Goal: Task Accomplishment & Management: Use online tool/utility

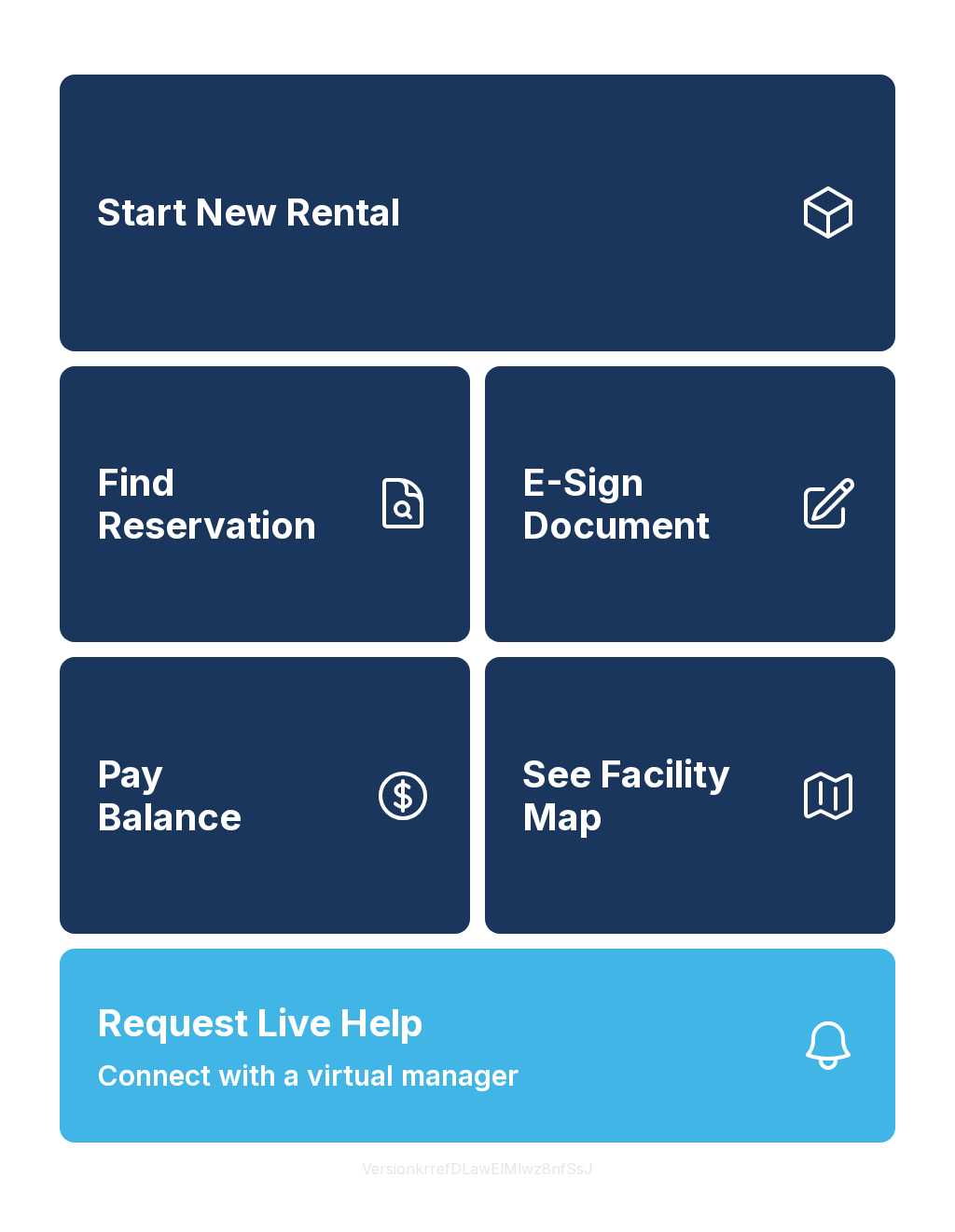
click at [403, 534] on icon at bounding box center [402, 504] width 59 height 59
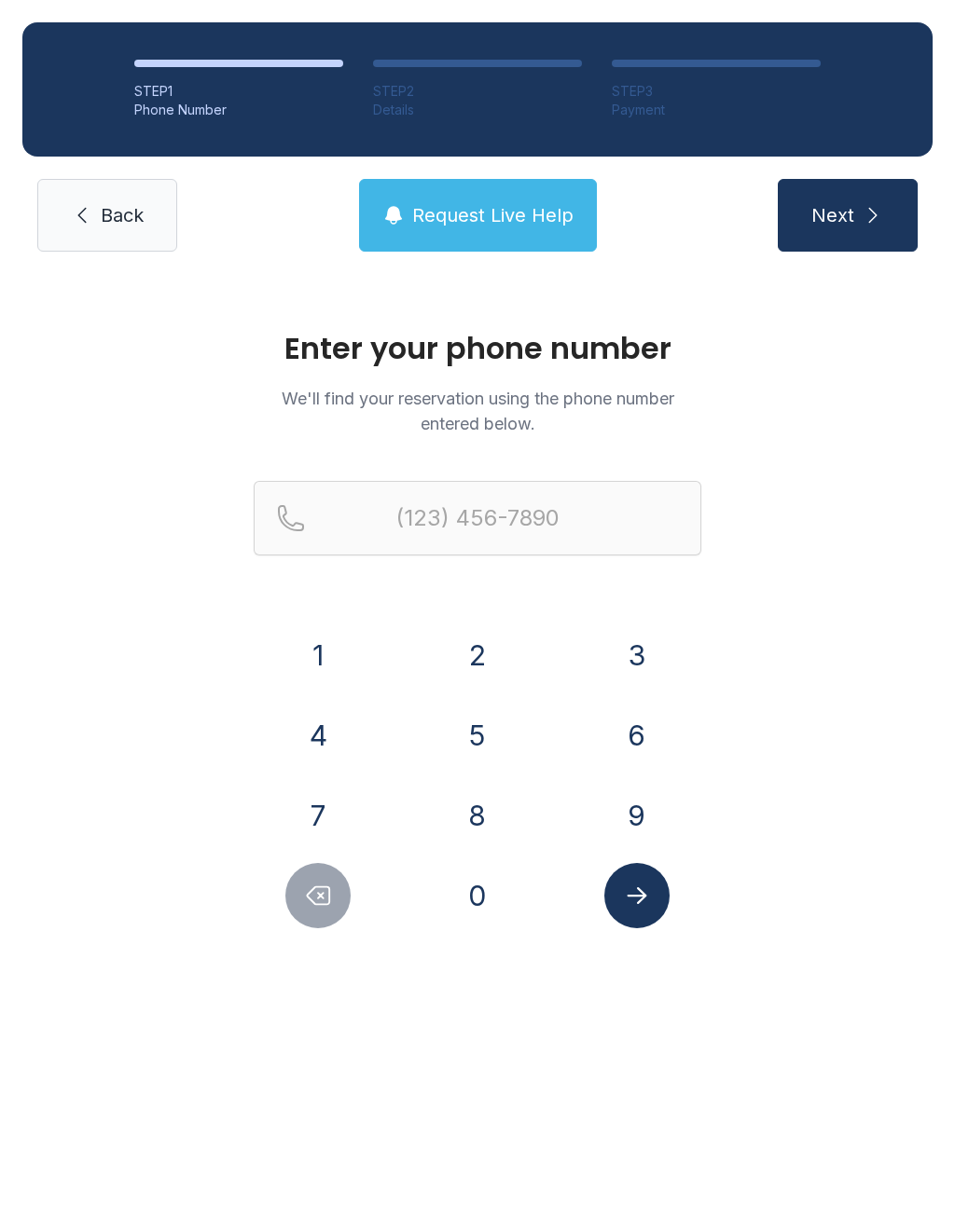
click at [643, 663] on button "3" at bounding box center [637, 655] width 65 height 65
click at [336, 742] on button "4" at bounding box center [317, 735] width 65 height 65
click at [301, 831] on button "7" at bounding box center [317, 815] width 65 height 65
click at [319, 819] on button "7" at bounding box center [317, 815] width 65 height 65
click at [335, 729] on button "4" at bounding box center [317, 735] width 65 height 65
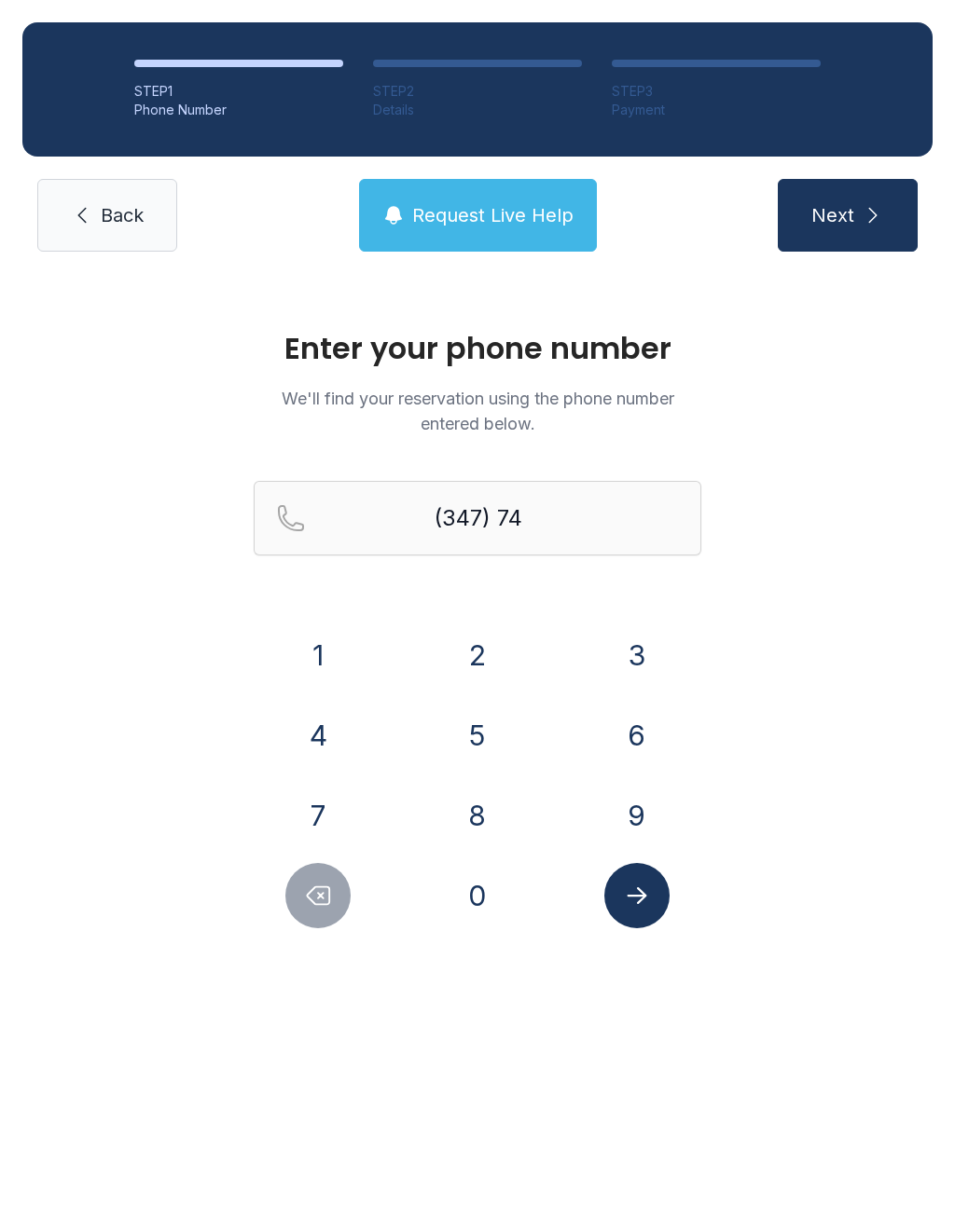
click at [334, 729] on button "4" at bounding box center [317, 735] width 65 height 65
click at [323, 651] on button "1" at bounding box center [317, 655] width 65 height 65
click at [491, 897] on button "0" at bounding box center [477, 895] width 65 height 65
click at [477, 741] on button "5" at bounding box center [477, 735] width 65 height 65
click at [638, 808] on button "9" at bounding box center [637, 815] width 65 height 65
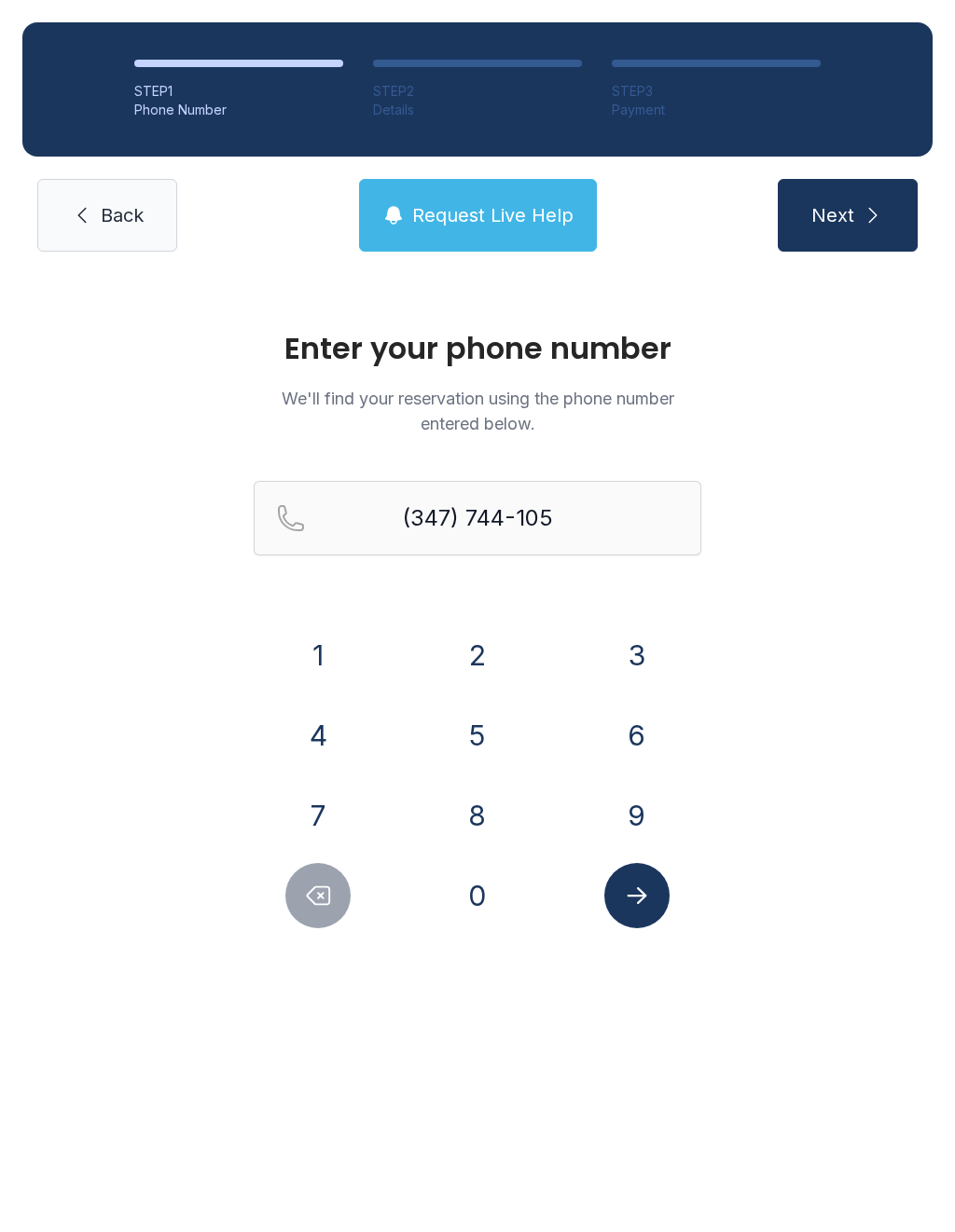
type input "[PHONE_NUMBER]"
click at [644, 904] on icon "Submit lookup form" at bounding box center [637, 895] width 28 height 28
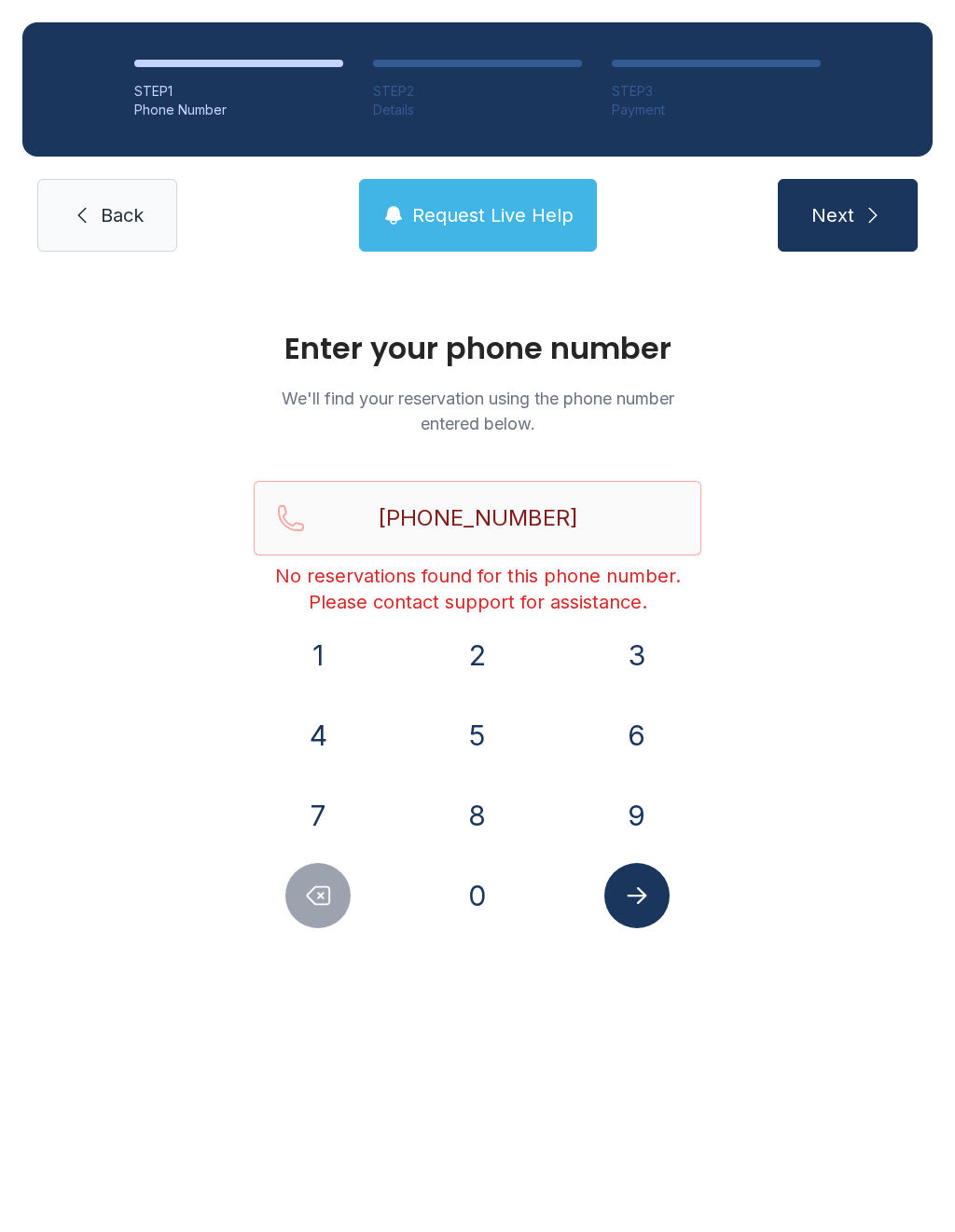
click at [104, 235] on link "Back" at bounding box center [107, 215] width 140 height 73
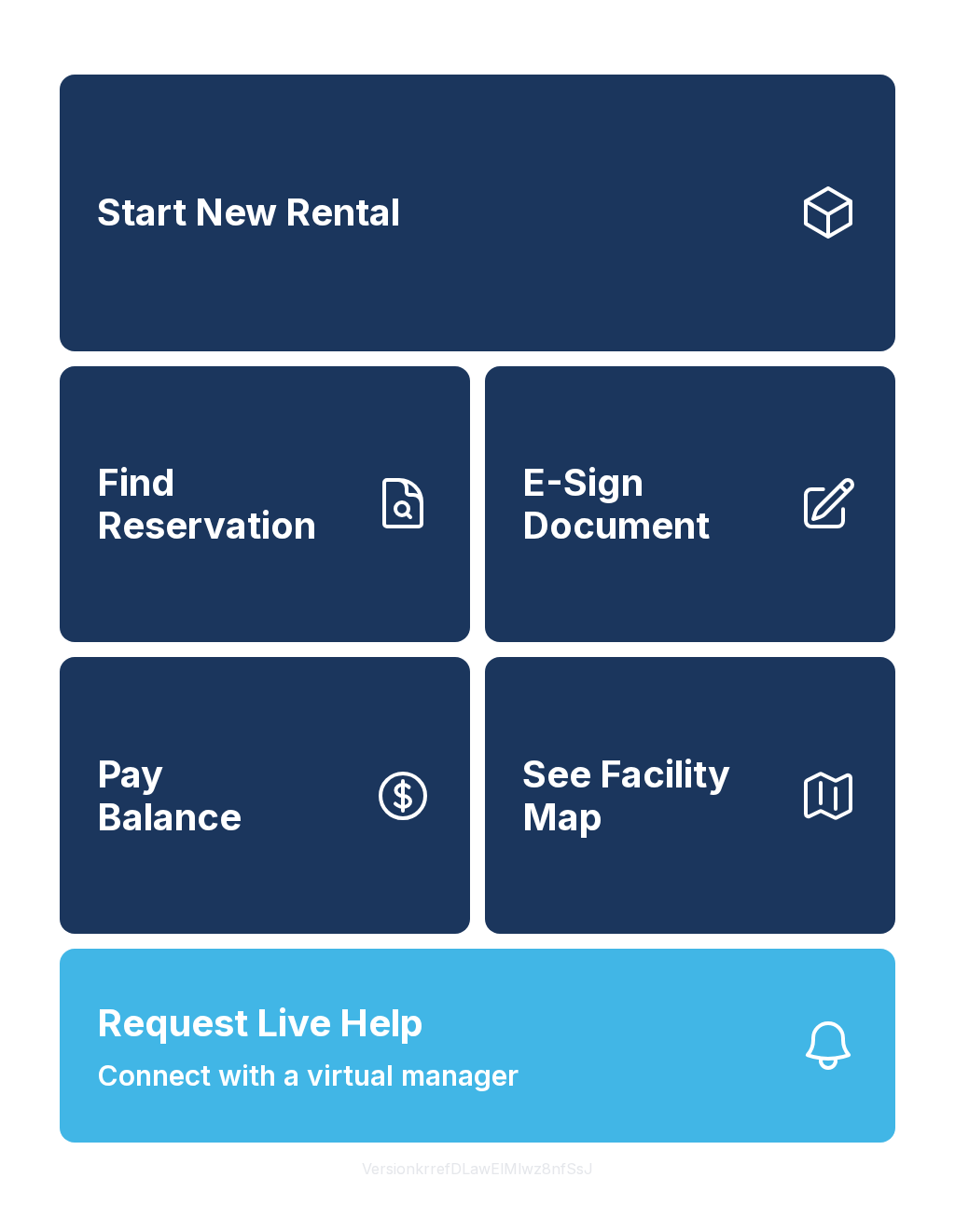
click at [407, 562] on link "Find Reservation" at bounding box center [264, 504] width 410 height 277
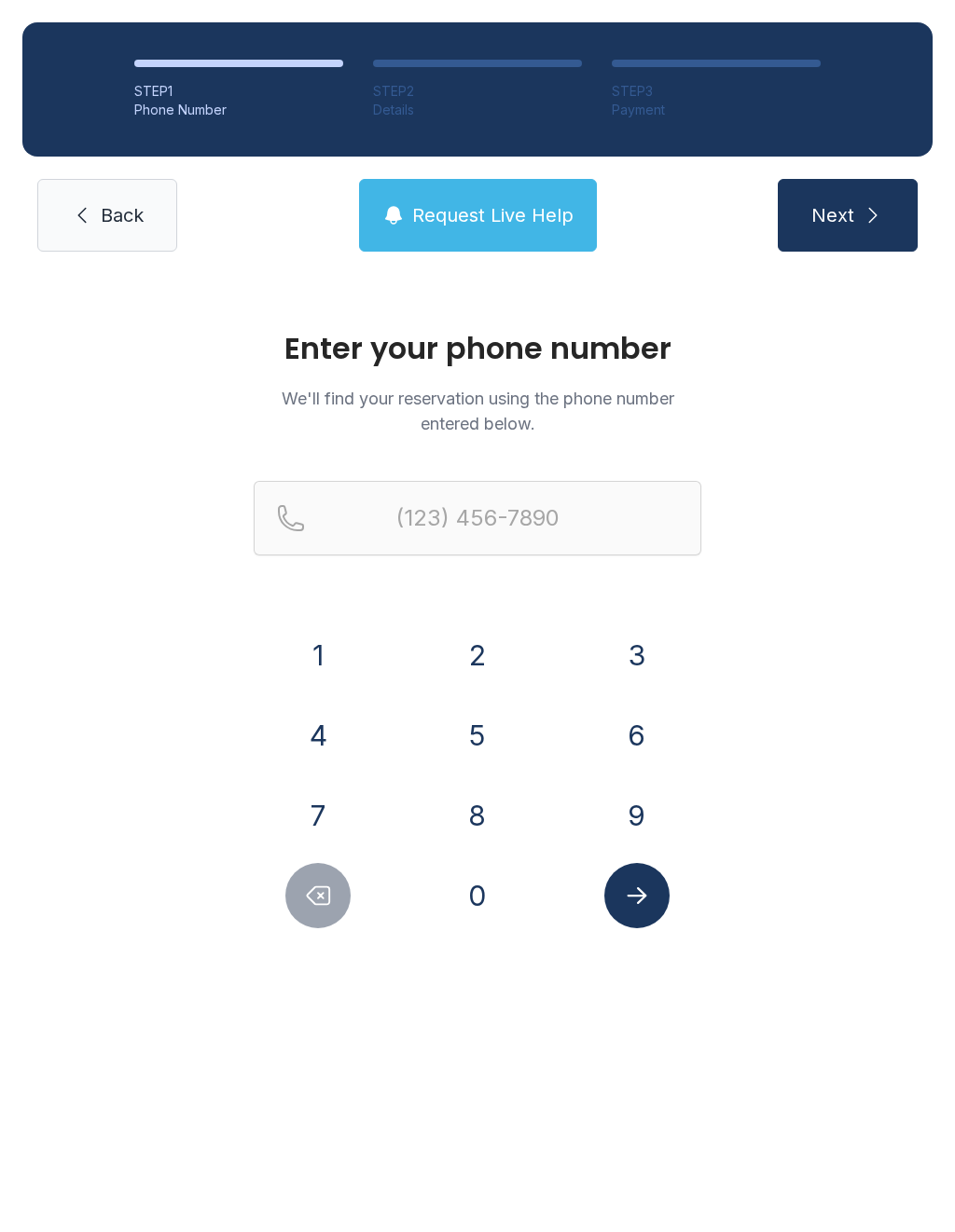
click at [85, 211] on icon at bounding box center [82, 215] width 22 height 22
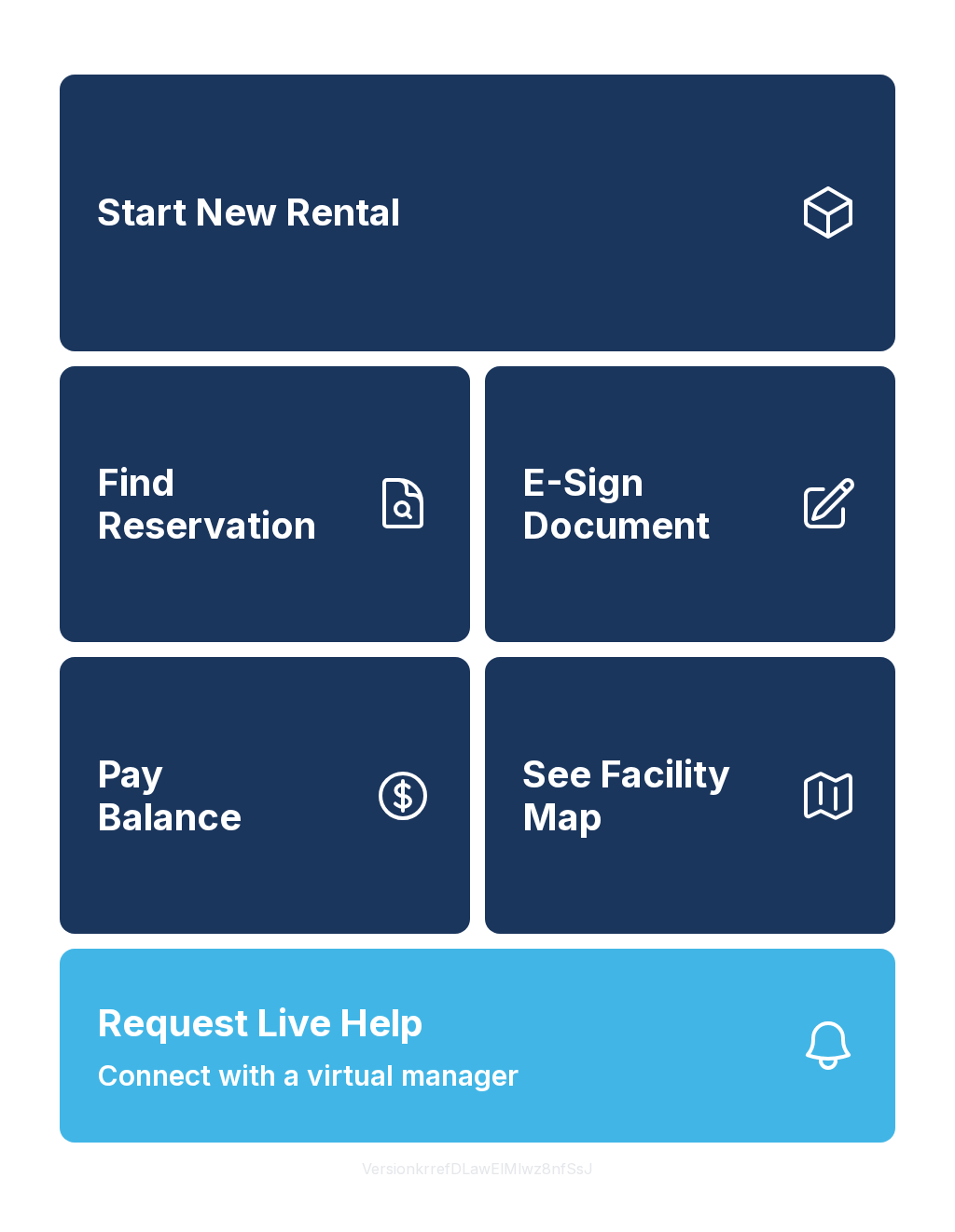
click at [658, 838] on span "See Facility Map" at bounding box center [652, 795] width 261 height 85
click at [357, 616] on link "Find Reservation" at bounding box center [264, 504] width 410 height 277
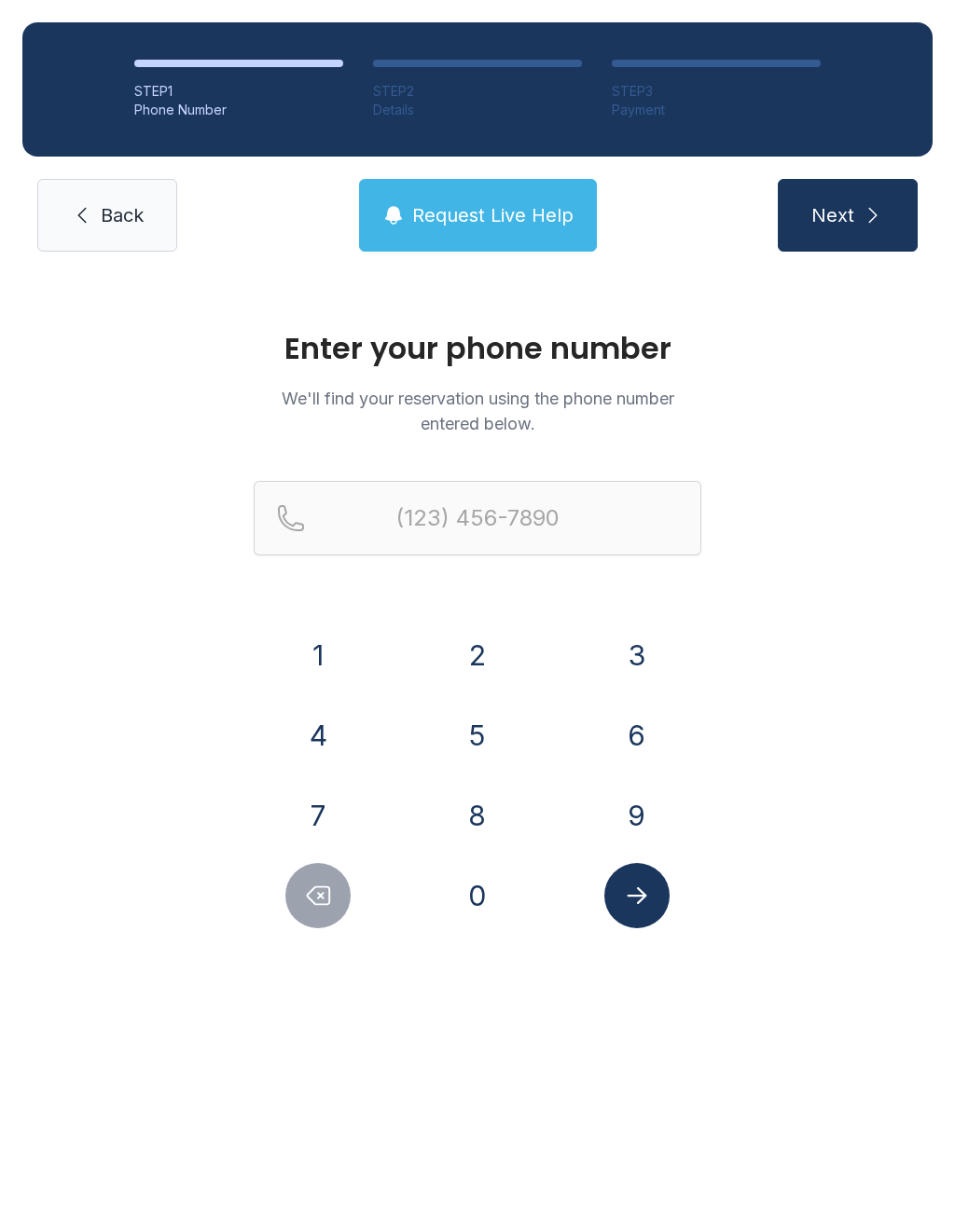
click at [117, 200] on link "Back" at bounding box center [107, 215] width 140 height 73
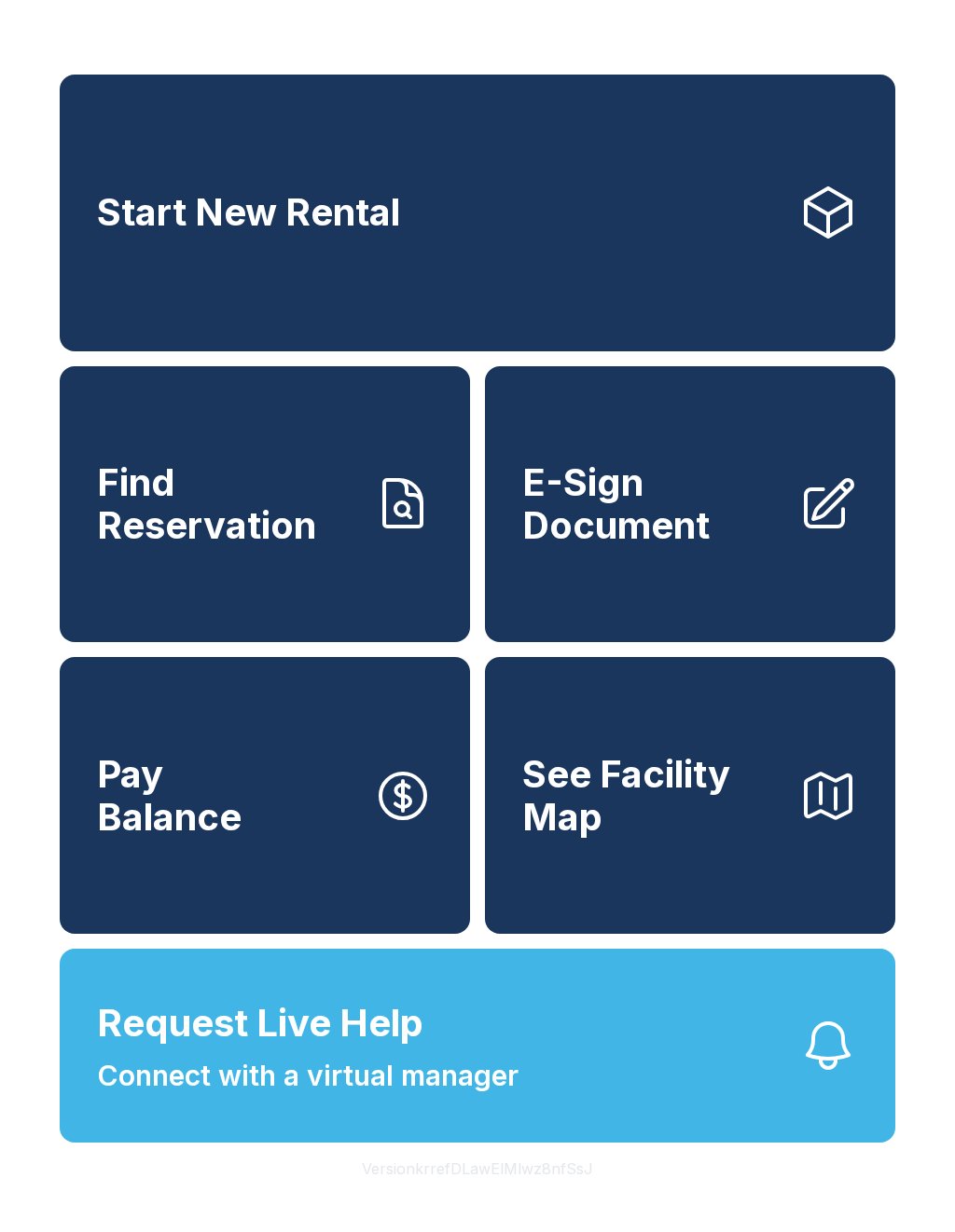
click at [234, 892] on button "Pay Balance" at bounding box center [264, 795] width 410 height 277
click at [420, 1097] on span "Connect with a virtual manager" at bounding box center [308, 1075] width 422 height 42
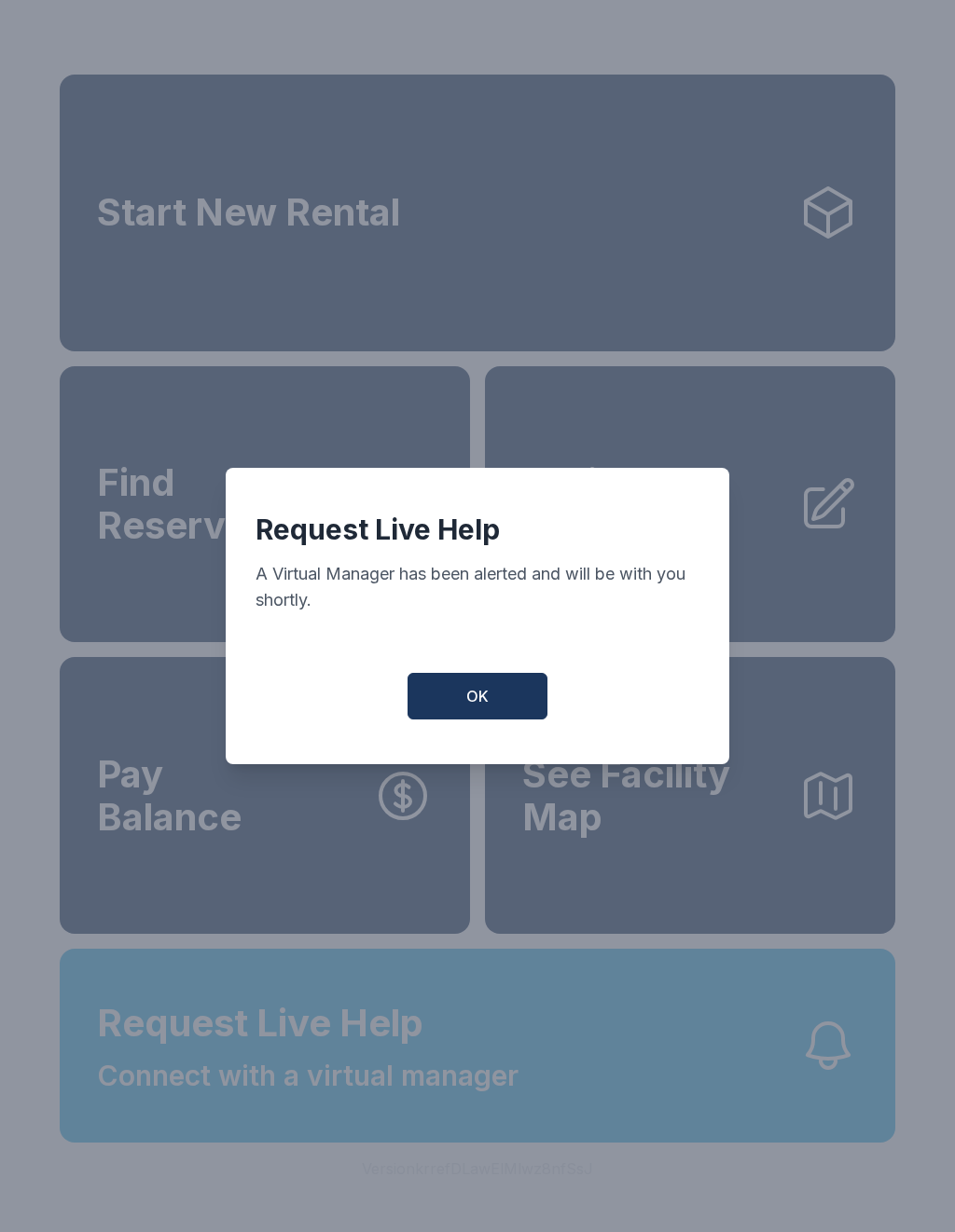
click at [482, 684] on button "OK" at bounding box center [478, 697] width 140 height 47
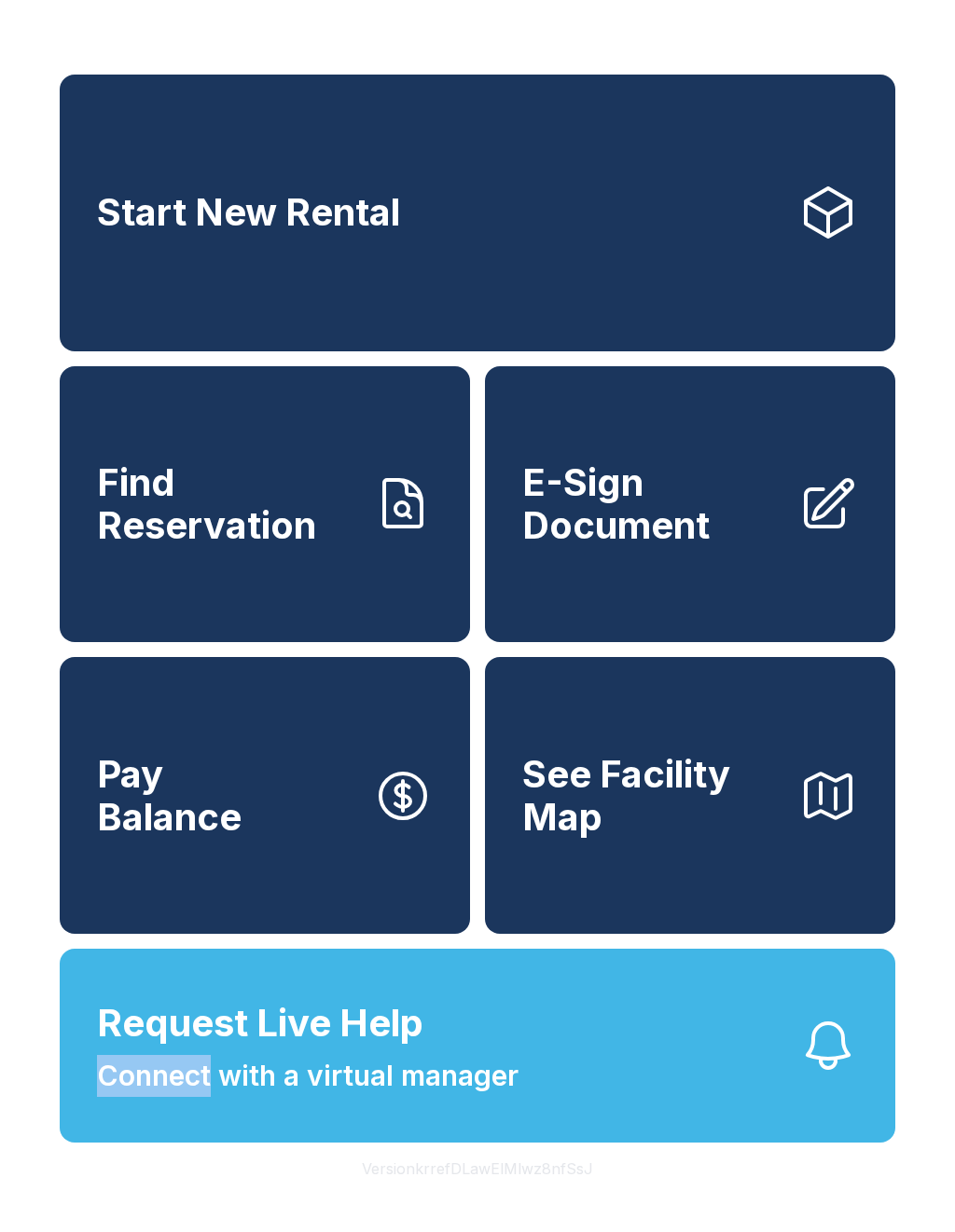
click at [715, 1059] on button "Request Live Help Connect with a virtual manager" at bounding box center [477, 1045] width 835 height 194
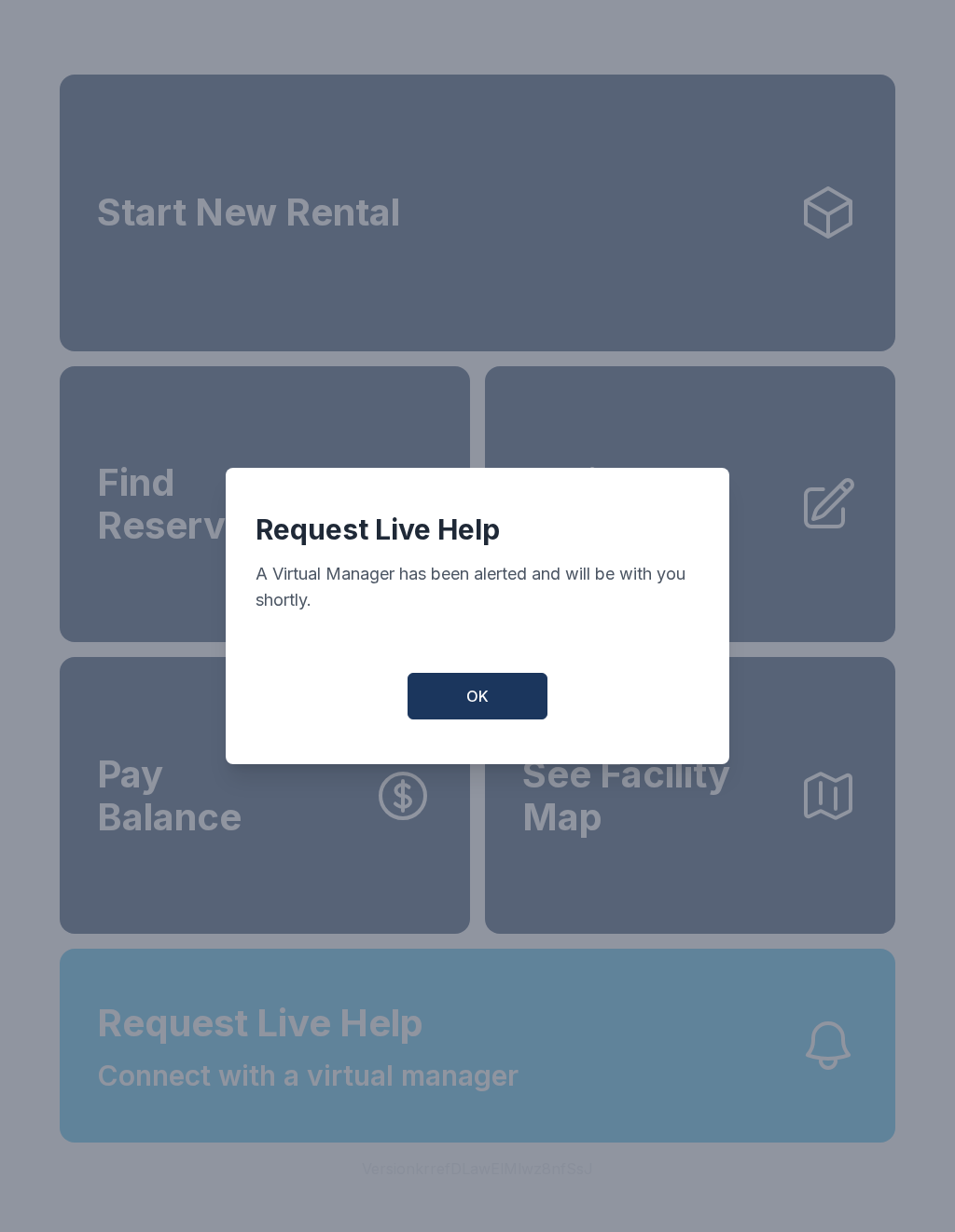
click at [496, 698] on button "OK" at bounding box center [478, 697] width 140 height 47
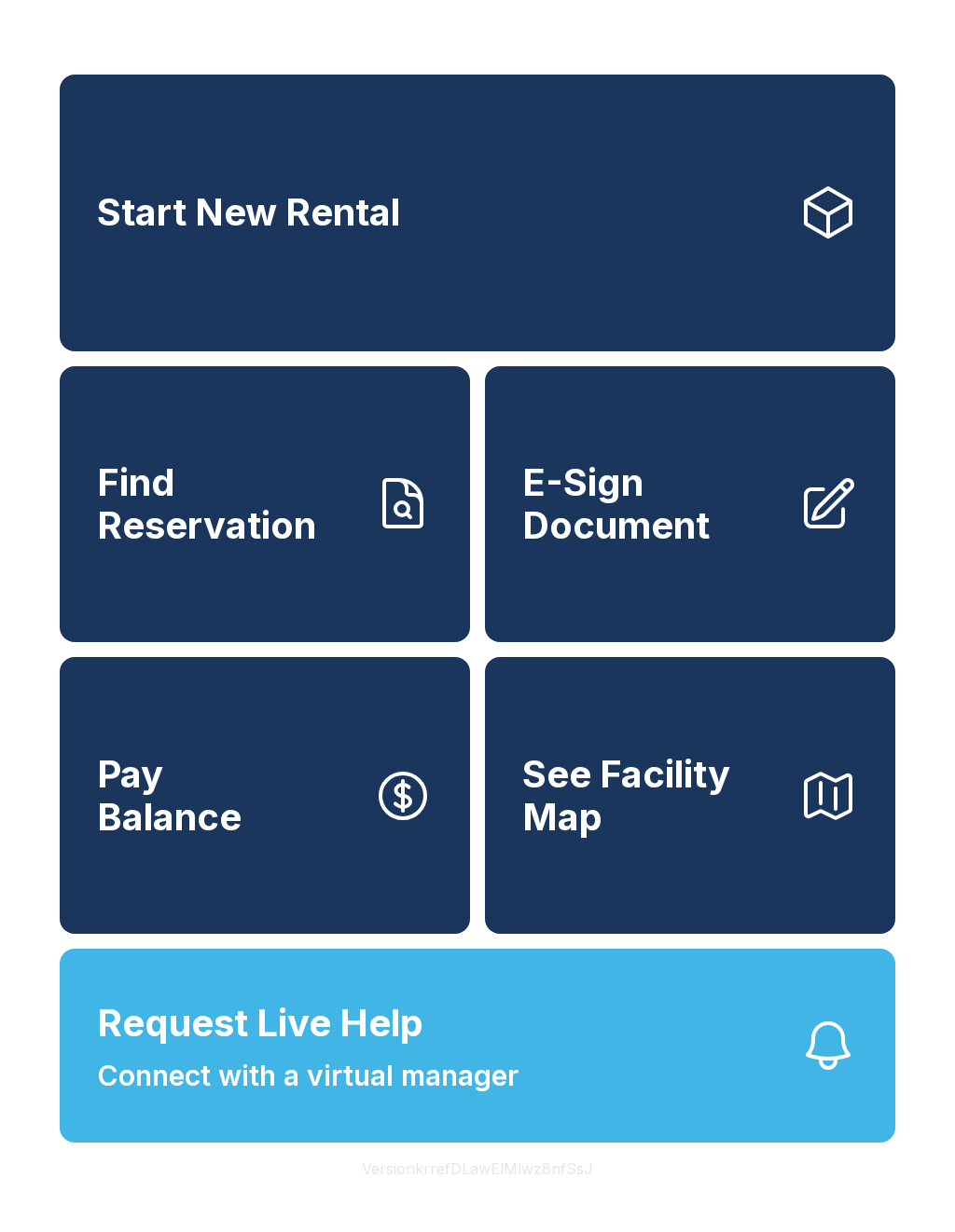
click at [285, 885] on button "Pay Balance" at bounding box center [264, 795] width 410 height 277
